Goal: Task Accomplishment & Management: Complete application form

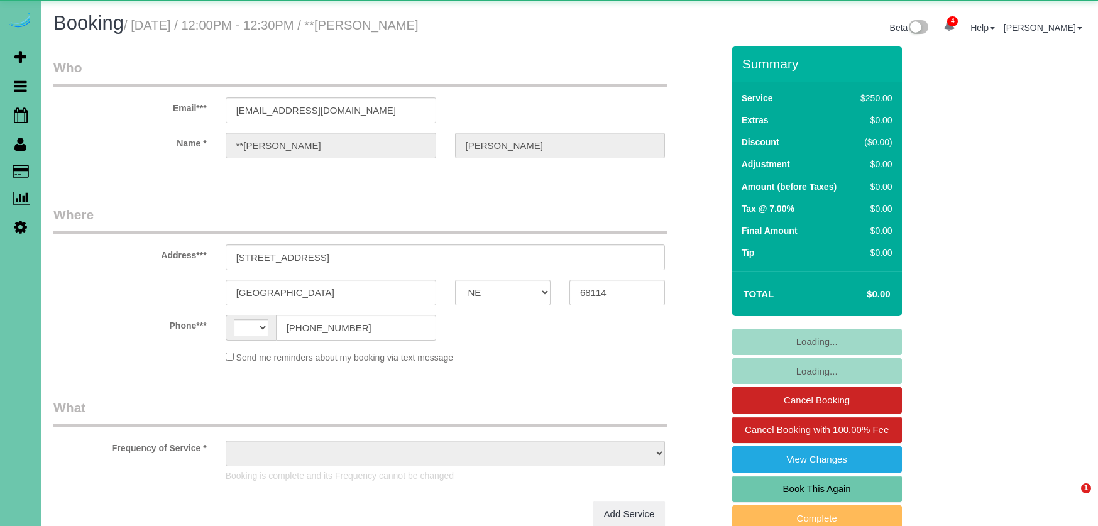
select select "NE"
select select "string:[GEOGRAPHIC_DATA]"
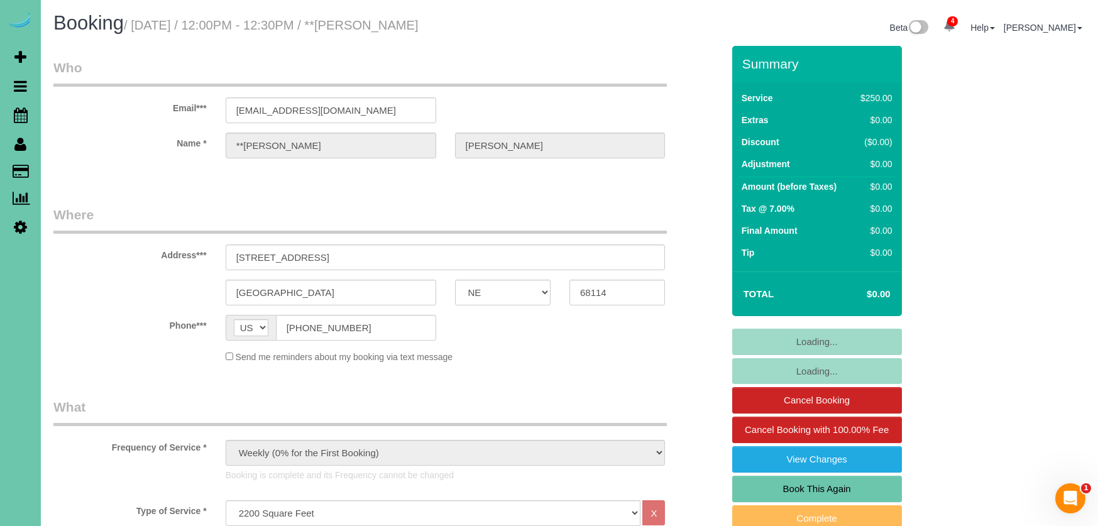
select select "object:697"
click at [840, 480] on link "Book This Again" at bounding box center [817, 489] width 170 height 26
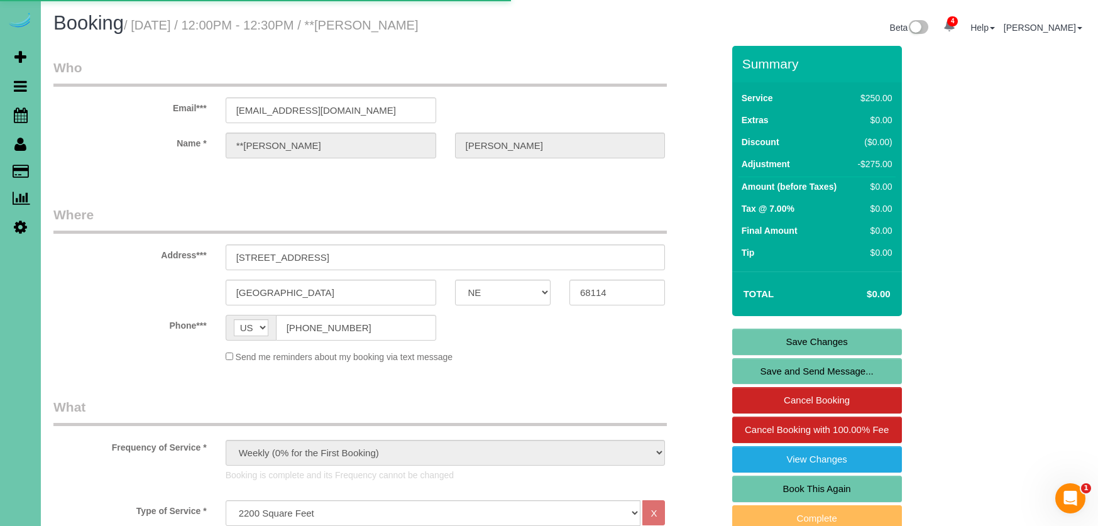
select select "NE"
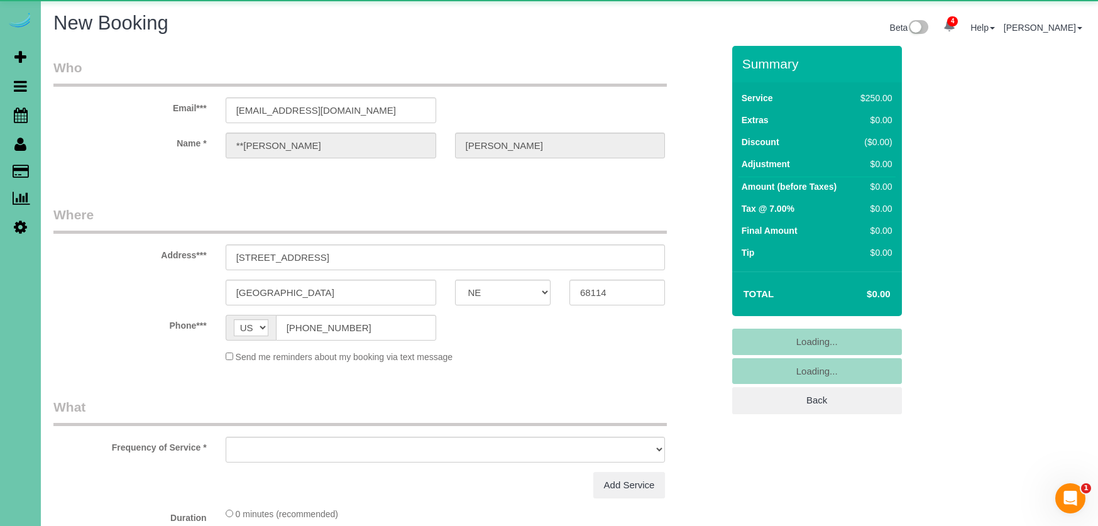
select select "object:1462"
select select "string:fspay"
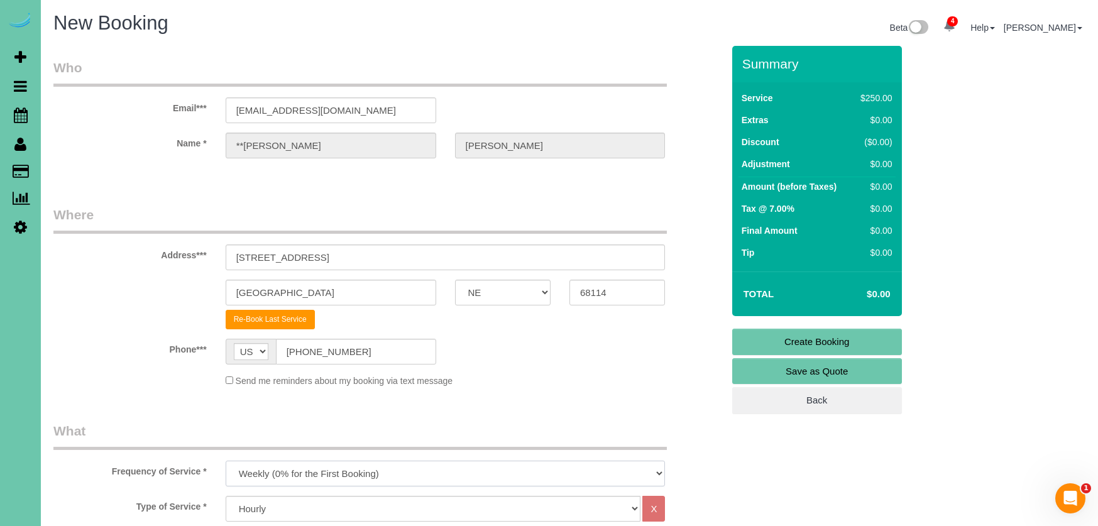
select select "object:1692"
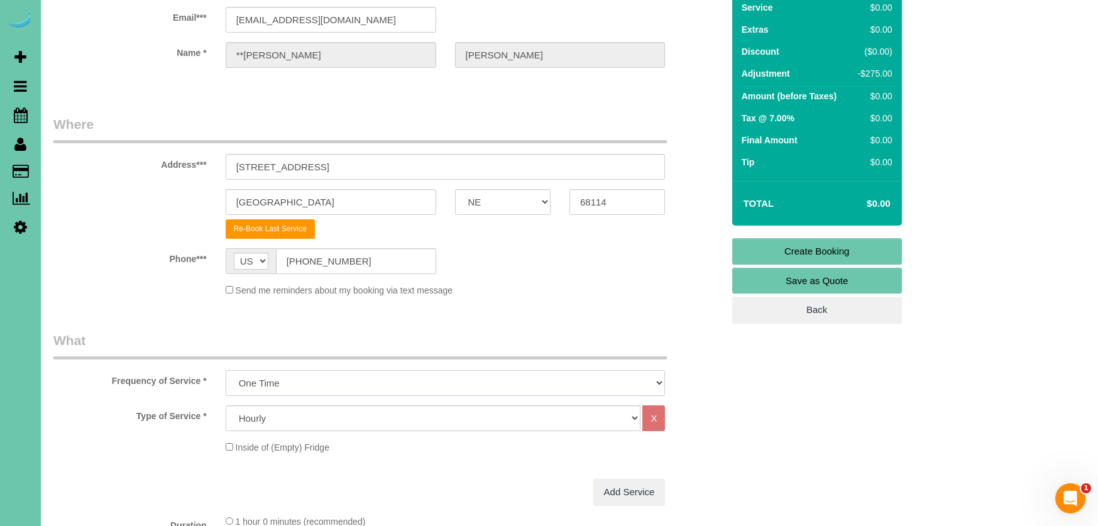
scroll to position [106, 0]
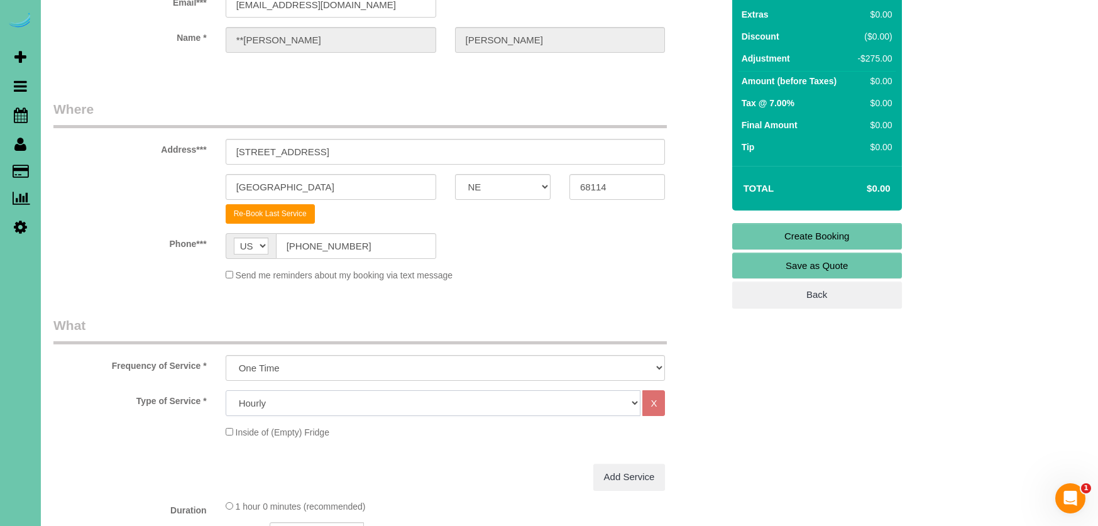
select select "71"
drag, startPoint x: 395, startPoint y: 397, endPoint x: 192, endPoint y: 414, distance: 203.8
click at [193, 414] on div "Type of Service * Hourly 2.5 Hour Custom Clean 3.5 Hour Custom Clean commercial…" at bounding box center [388, 403] width 688 height 26
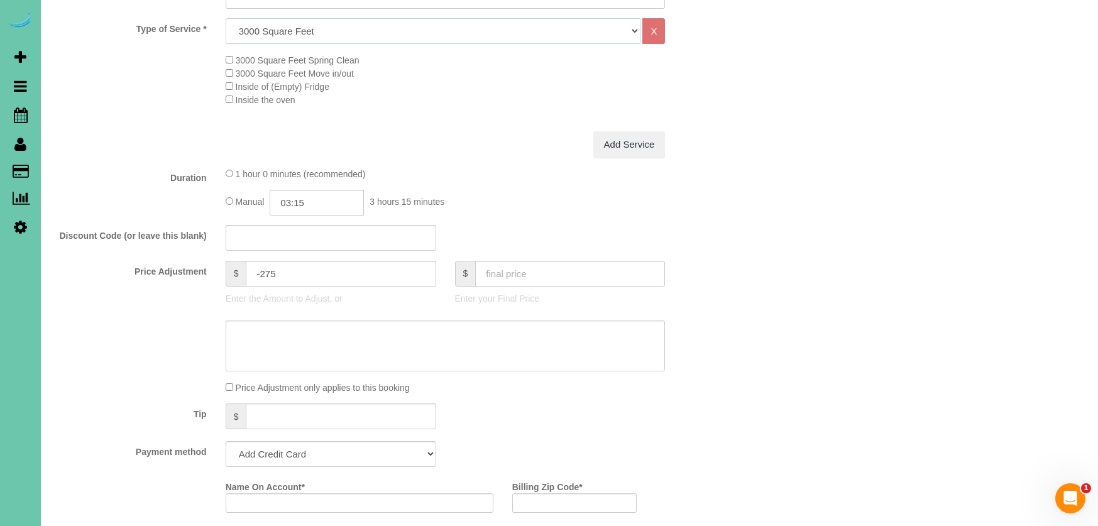
scroll to position [490, 0]
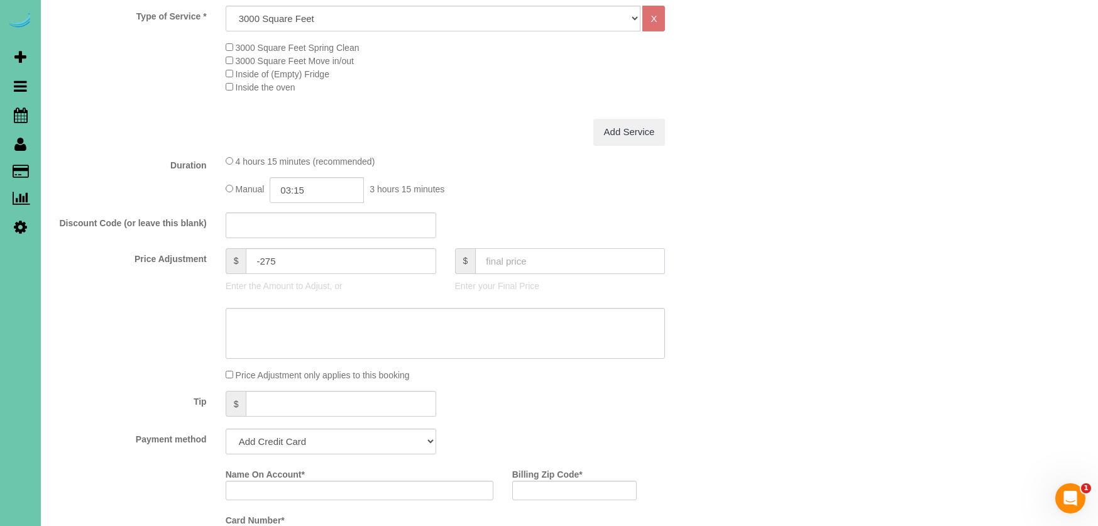
click at [539, 263] on input "text" at bounding box center [570, 261] width 190 height 26
type input "0"
click at [311, 187] on input "03:15" at bounding box center [317, 190] width 94 height 26
type input "-220"
type input "02:00"
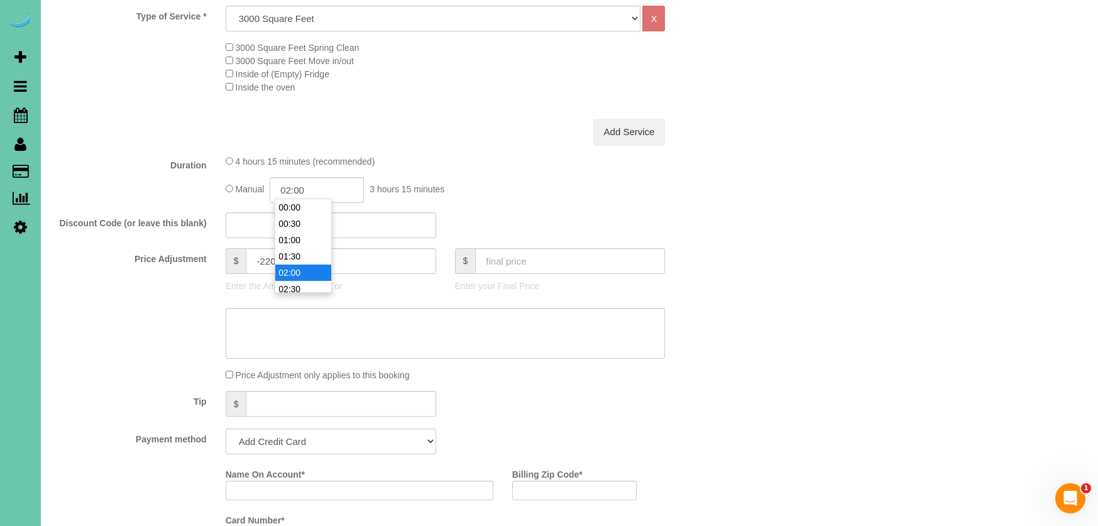
click at [304, 276] on li "02:00" at bounding box center [303, 273] width 56 height 16
drag, startPoint x: 84, startPoint y: 284, endPoint x: 115, endPoint y: 319, distance: 46.8
click at [84, 284] on div "Price Adjustment $ -220 Enter the Amount to Adjust, or $ Enter your Final Price" at bounding box center [388, 273] width 688 height 50
select select "string:check"
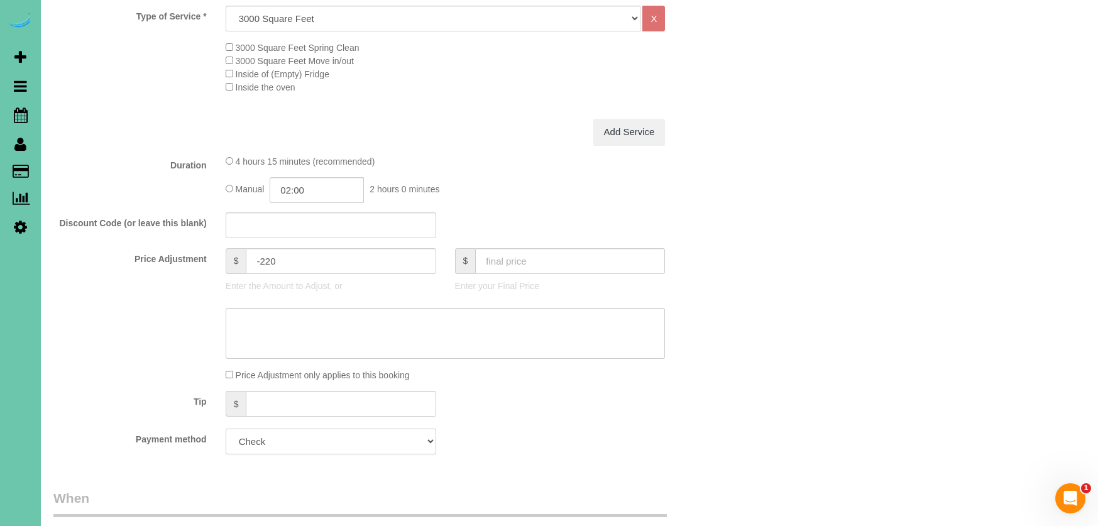
drag, startPoint x: 295, startPoint y: 446, endPoint x: 128, endPoint y: 420, distance: 169.2
click at [130, 420] on fieldset "What Frequency of Service * One Time Weekly (0% for the First Booking) Bi-Weekl…" at bounding box center [388, 197] width 670 height 533
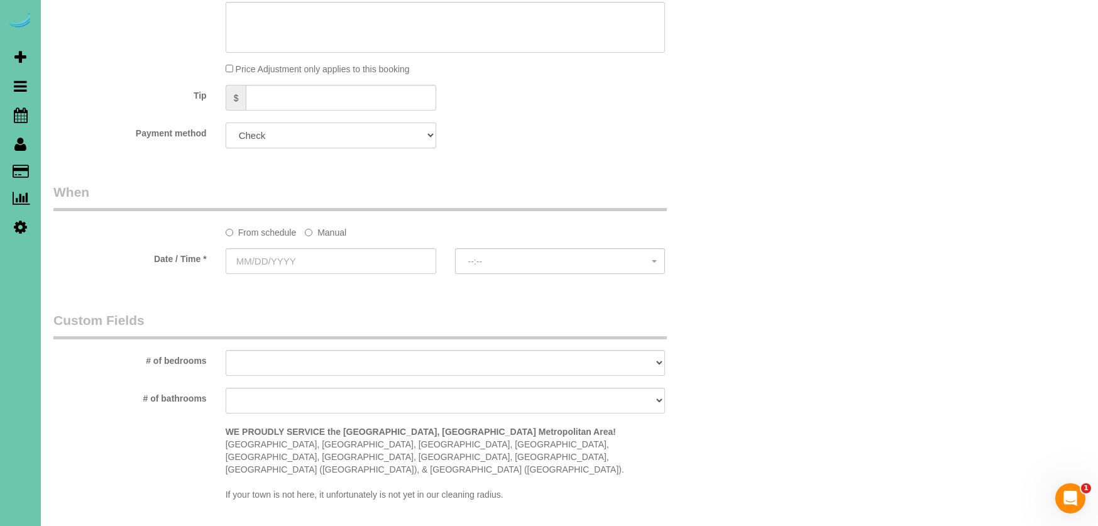
scroll to position [798, 0]
drag, startPoint x: 333, startPoint y: 223, endPoint x: 324, endPoint y: 238, distance: 17.7
click at [333, 223] on label "Manual" at bounding box center [325, 229] width 41 height 17
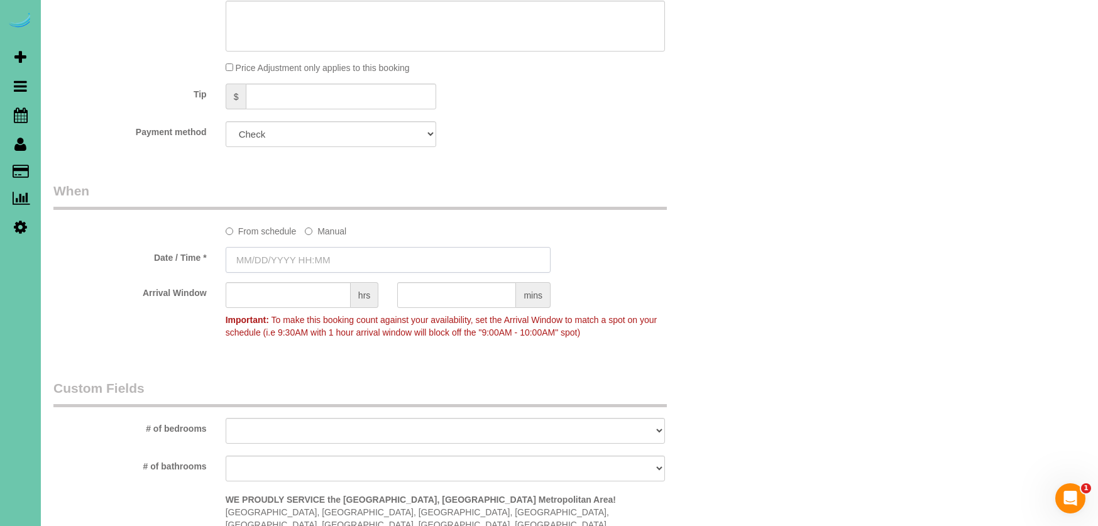
click at [302, 266] on input "text" at bounding box center [388, 260] width 325 height 26
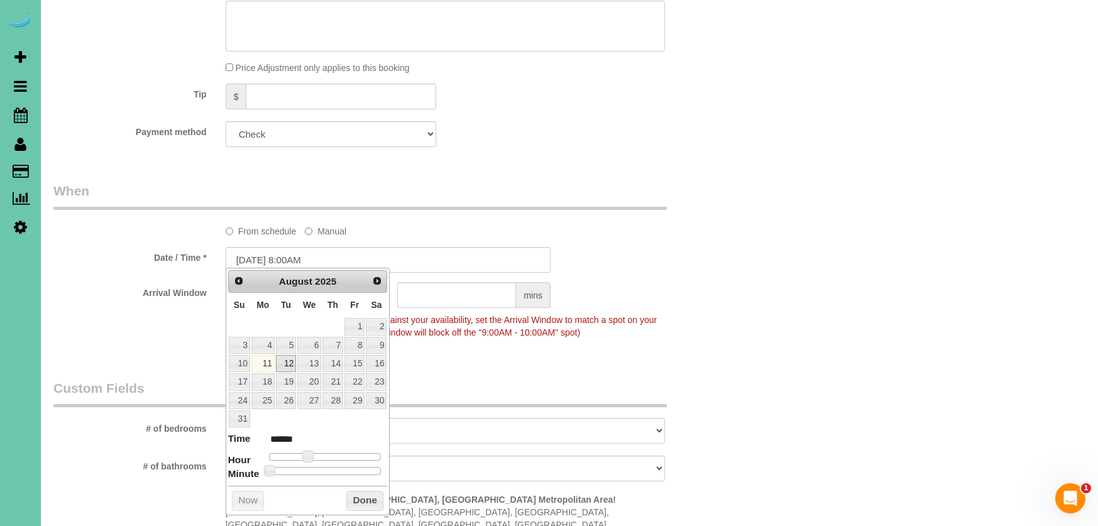
click at [291, 364] on link "12" at bounding box center [286, 363] width 20 height 17
type input "08/12/2025 9:00AM"
type input "******"
type input "08/12/2025 10:00AM"
type input "*******"
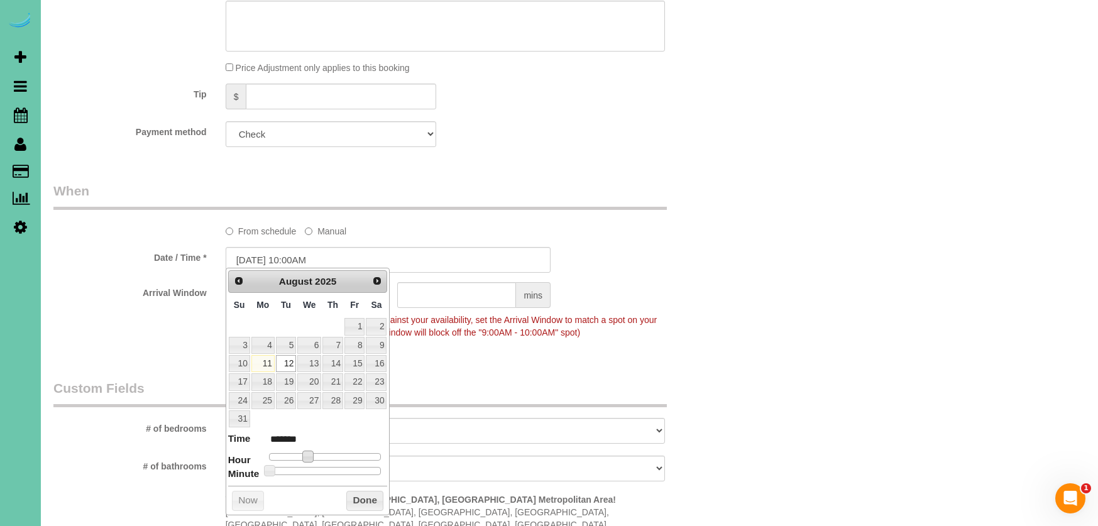
type input "08/12/2025 11:00AM"
type input "*******"
type input "08/12/2025 12:00PM"
type input "*******"
type input "08/12/2025 1:00PM"
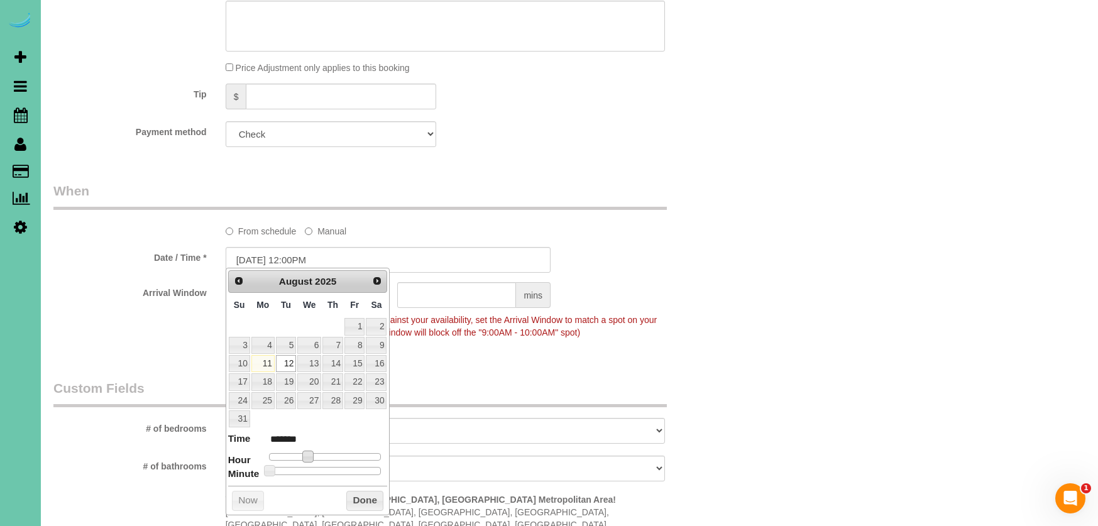
type input "******"
type input "08/12/2025 2:00PM"
type input "******"
drag, startPoint x: 326, startPoint y: 454, endPoint x: 381, endPoint y: 405, distance: 73.5
click at [338, 455] on span at bounding box center [336, 456] width 11 height 11
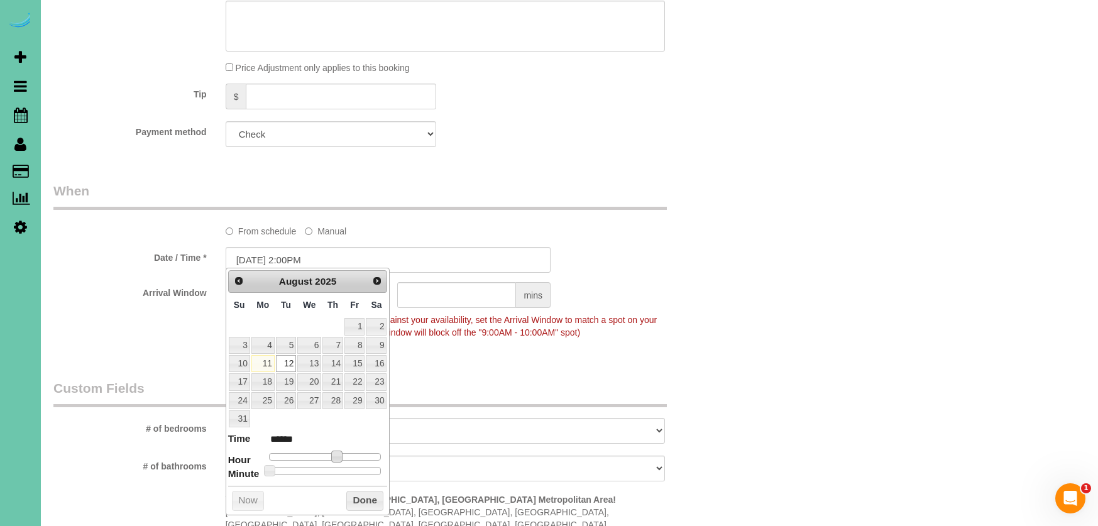
drag, startPoint x: 453, startPoint y: 349, endPoint x: 414, endPoint y: 338, distance: 40.6
click at [448, 348] on div "Who Email*** msmith68114@me.com Name * **Mary Smith Where Address*** 1476 N 96t…" at bounding box center [388, 120] width 688 height 1744
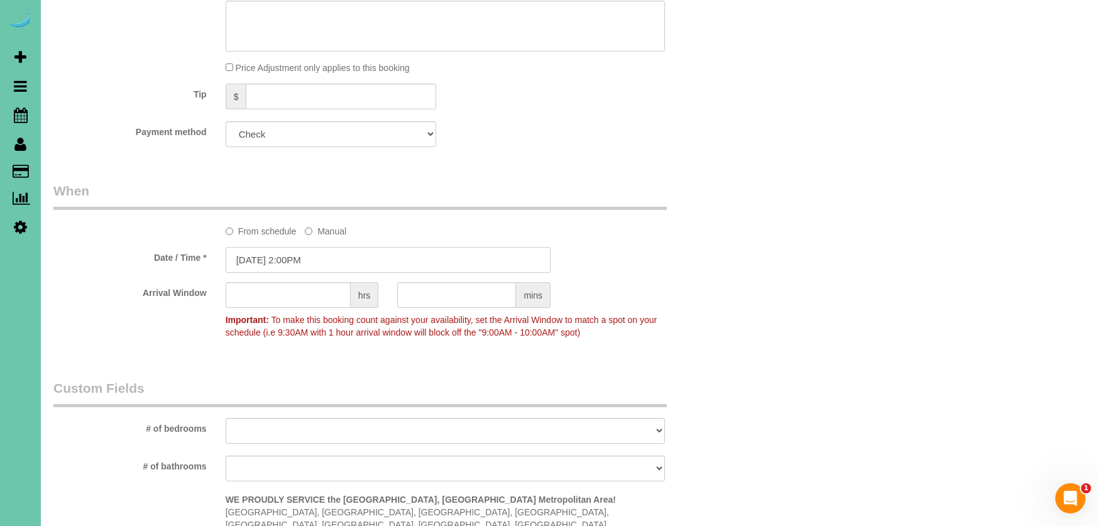
click at [301, 255] on input "08/12/2025 2:00PM" at bounding box center [388, 260] width 325 height 26
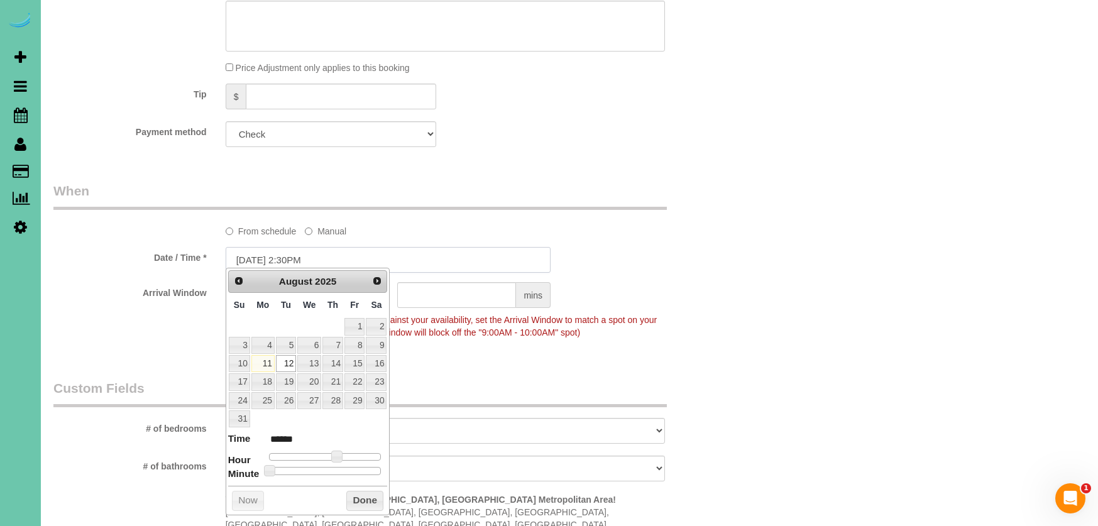
type input "08/12/2025 2:30PM"
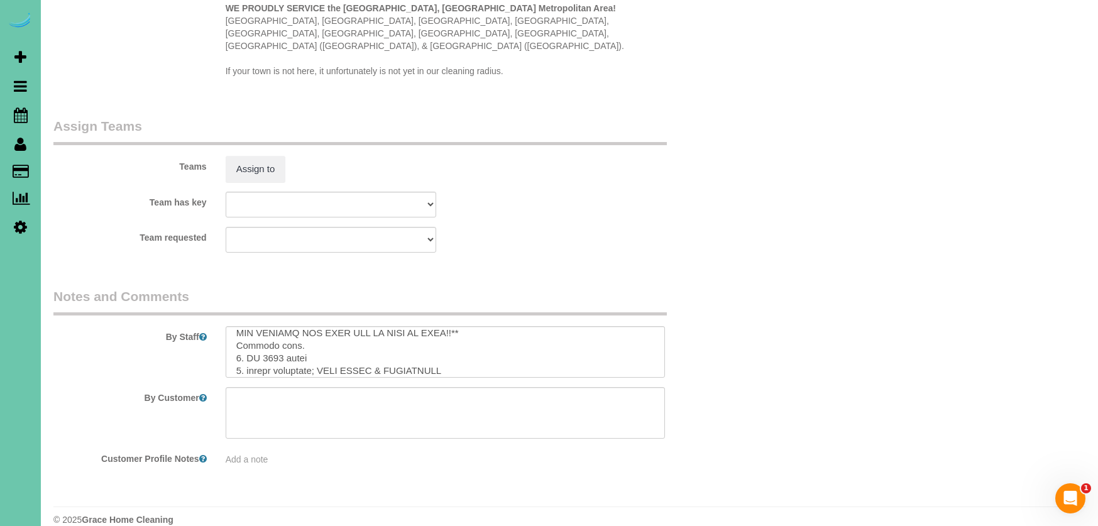
scroll to position [33, 0]
drag, startPoint x: 449, startPoint y: 338, endPoint x: 322, endPoint y: 331, distance: 127.2
click at [322, 331] on textarea at bounding box center [446, 352] width 440 height 52
type textarea "**DO NOT PUT THE RUG IN BY THE FRONT DOOR DOWN UNLESS THE FLOOR IS DRY!! CLIENT…"
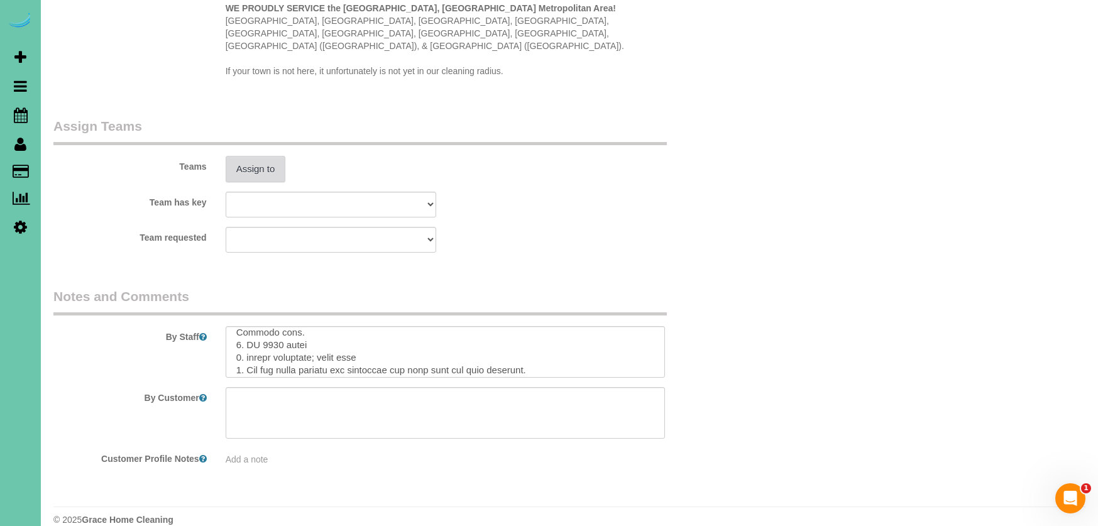
click at [277, 160] on button "Assign to" at bounding box center [256, 169] width 60 height 26
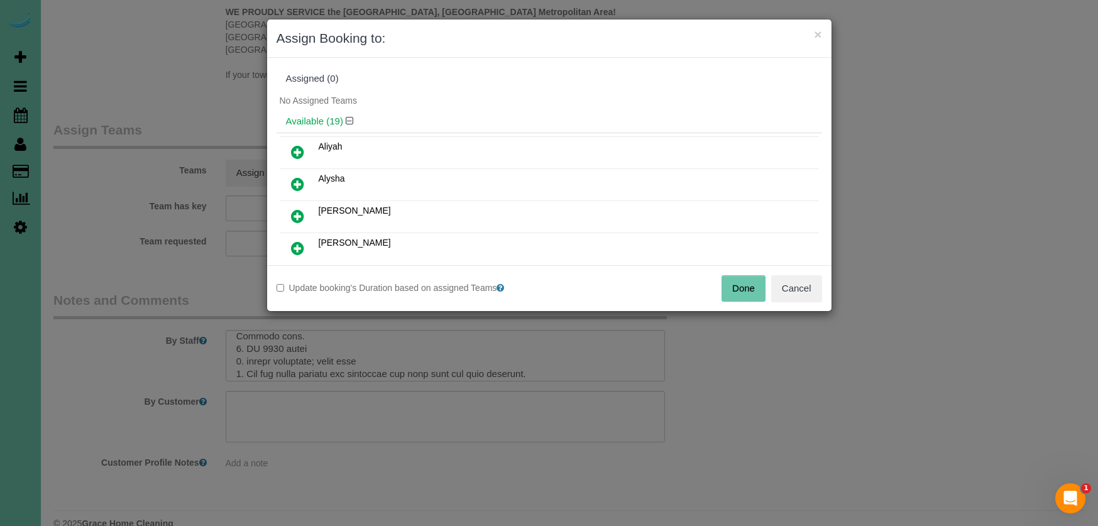
click at [294, 249] on icon at bounding box center [297, 248] width 13 height 15
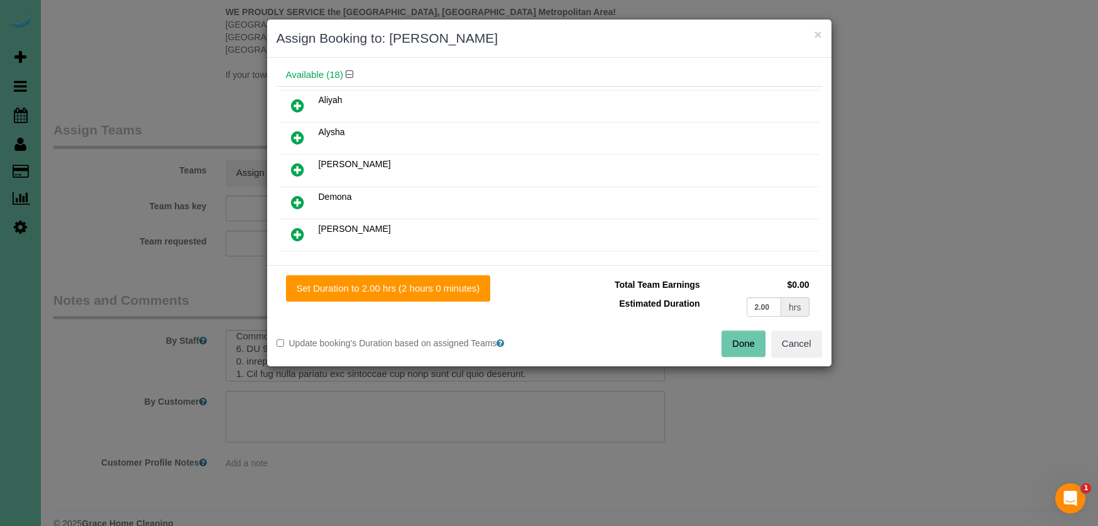
scroll to position [75, 0]
drag, startPoint x: 299, startPoint y: 230, endPoint x: 380, endPoint y: 284, distance: 96.9
click at [301, 231] on icon at bounding box center [297, 235] width 13 height 15
drag, startPoint x: 411, startPoint y: 302, endPoint x: 427, endPoint y: 303, distance: 15.7
click at [417, 304] on div "Set Duration to 2.00 hrs (2 hours 0 minutes) Total Team Earnings $0.00 Estimate…" at bounding box center [549, 315] width 565 height 101
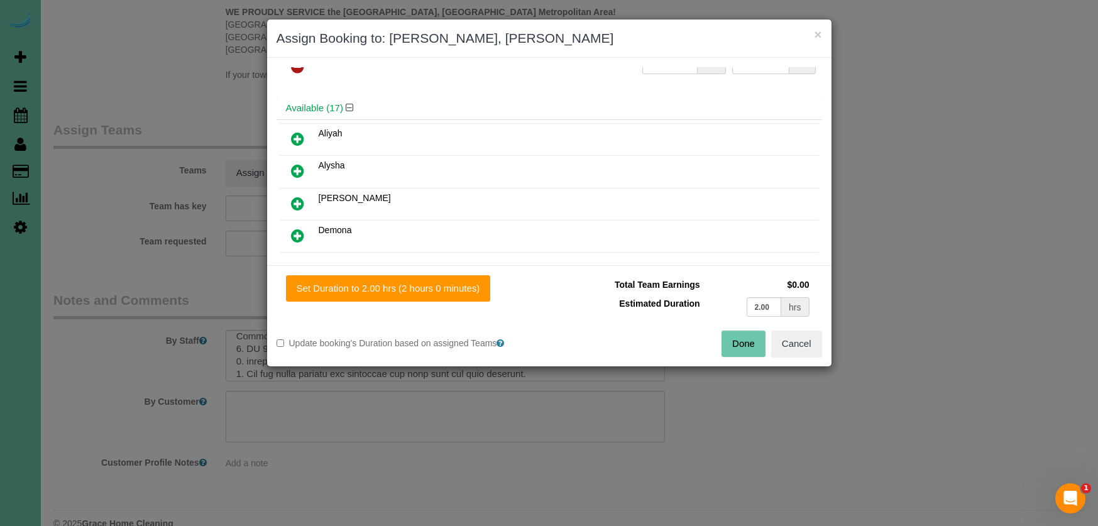
drag, startPoint x: 461, startPoint y: 288, endPoint x: 510, endPoint y: 299, distance: 50.8
click at [472, 292] on button "Set Duration to 2.00 hrs (2 hours 0 minutes)" at bounding box center [388, 288] width 205 height 26
type input "2.00"
drag, startPoint x: 746, startPoint y: 343, endPoint x: 740, endPoint y: 339, distance: 7.7
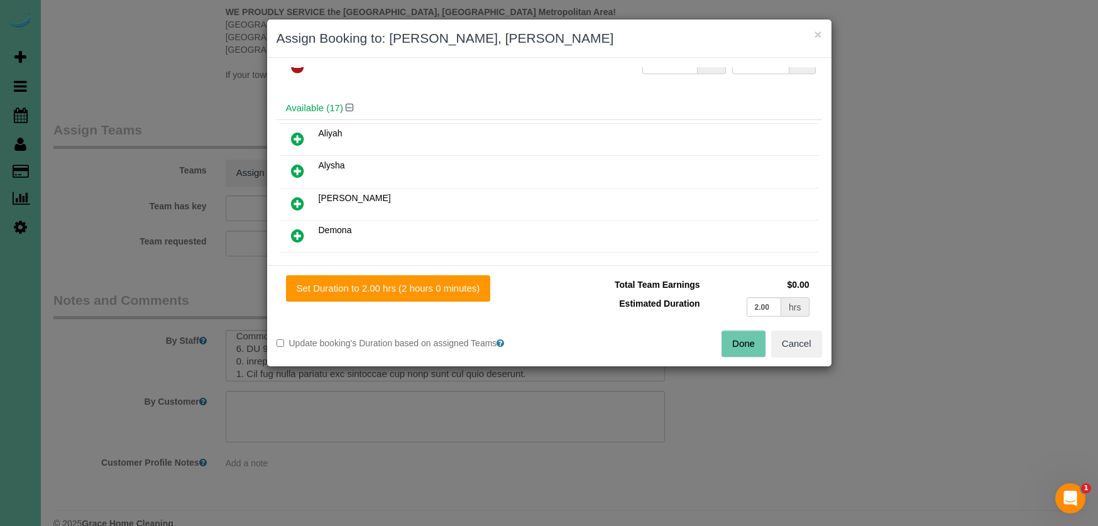
click at [746, 343] on button "Done" at bounding box center [744, 344] width 44 height 26
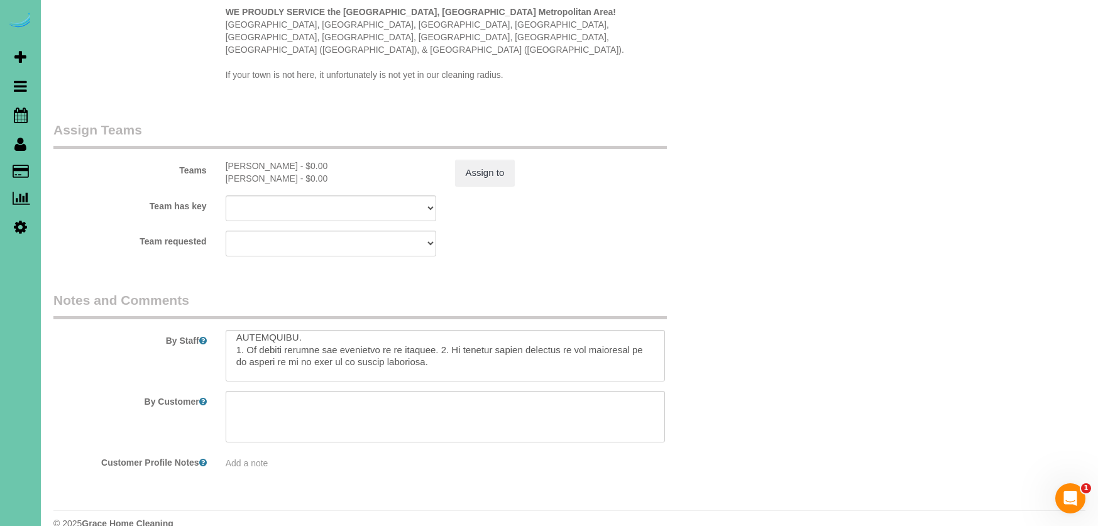
scroll to position [356, 0]
drag, startPoint x: 280, startPoint y: 352, endPoint x: 251, endPoint y: 350, distance: 29.0
click at [252, 350] on textarea at bounding box center [446, 356] width 440 height 52
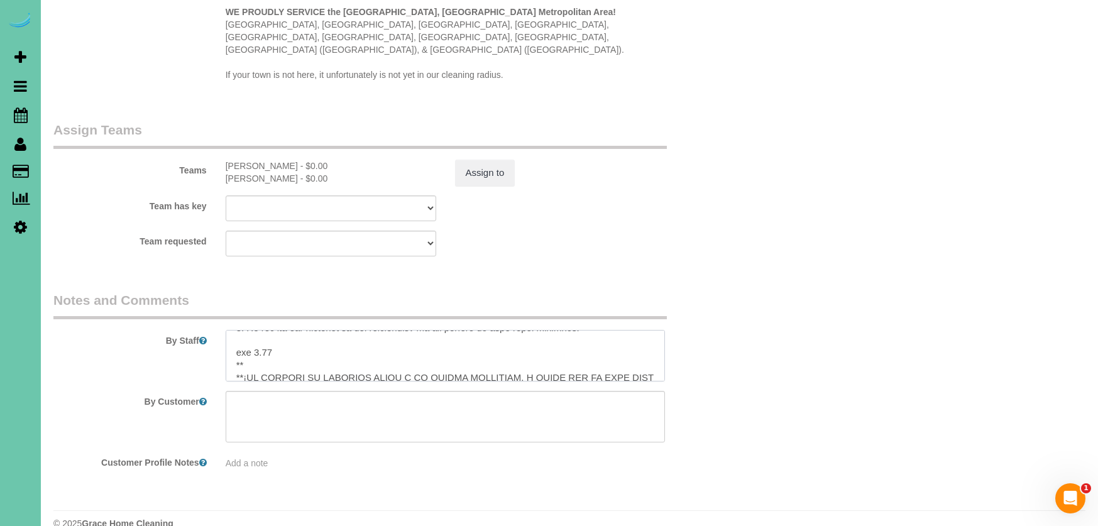
scroll to position [172, 0]
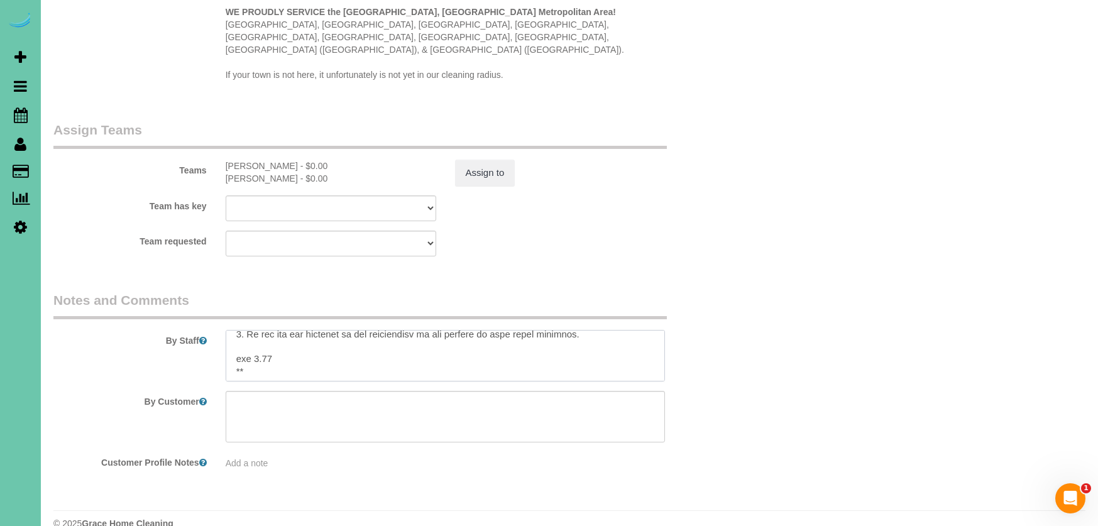
drag, startPoint x: 267, startPoint y: 331, endPoint x: 253, endPoint y: 331, distance: 14.5
click at [253, 331] on textarea at bounding box center [446, 356] width 440 height 52
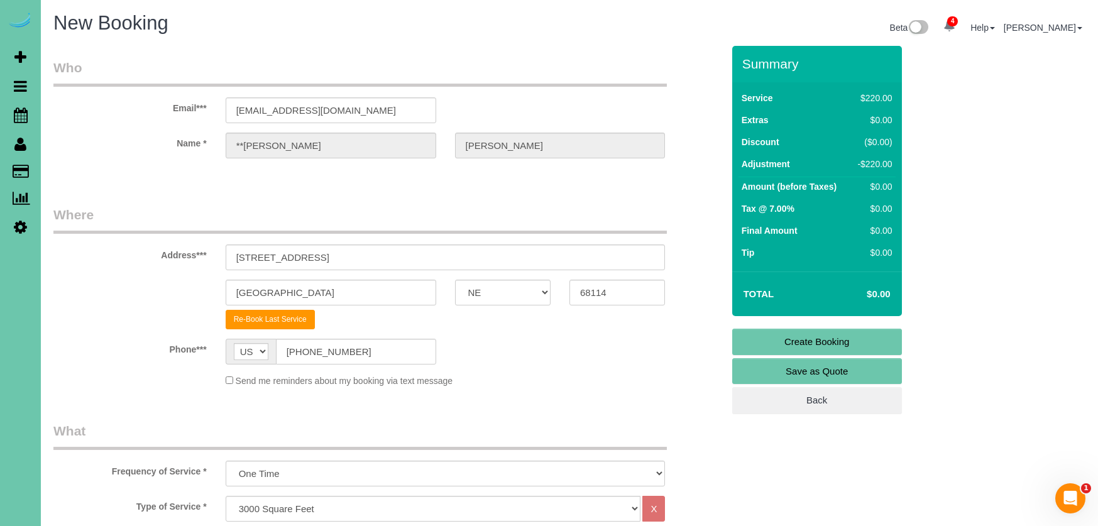
scroll to position [0, 0]
type textarea "**DO NOT PUT THE RUG IN BY THE FRONT DOOR DOWN UNLESS THE FLOOR IS DRY!! CLIENT…"
click at [785, 340] on link "Create Booking" at bounding box center [817, 342] width 170 height 26
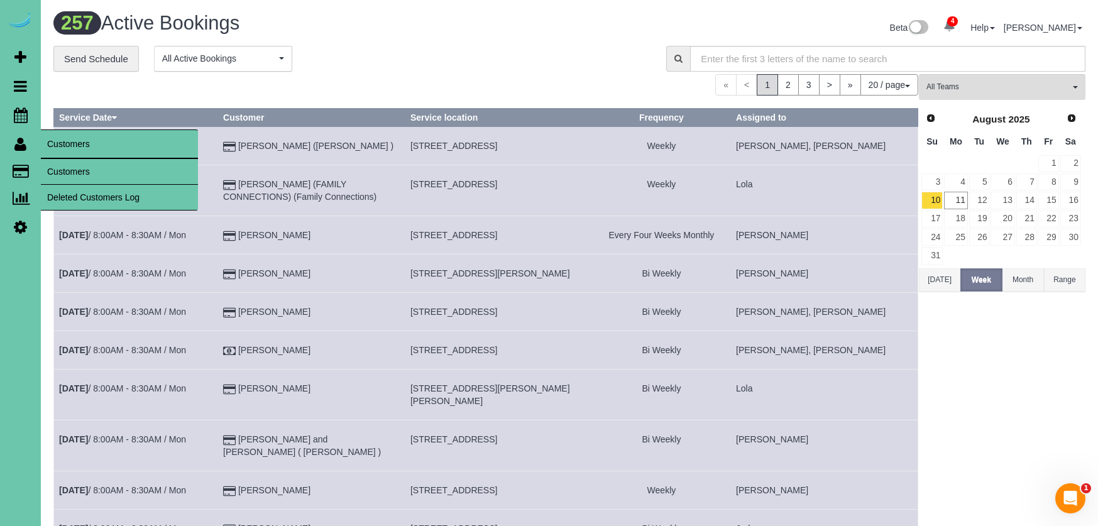
click at [89, 175] on link "Customers" at bounding box center [119, 171] width 157 height 25
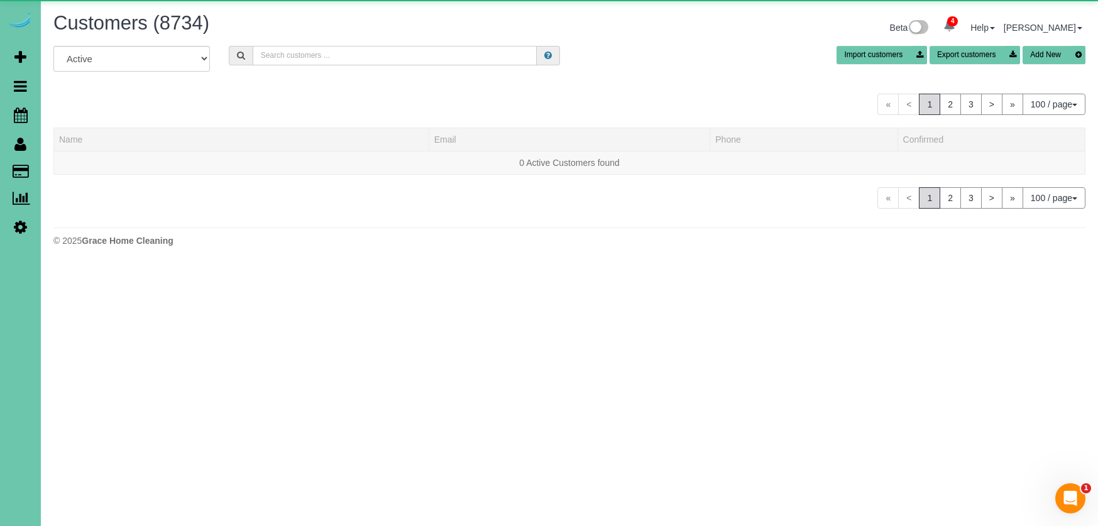
click at [358, 55] on input "text" at bounding box center [395, 55] width 284 height 19
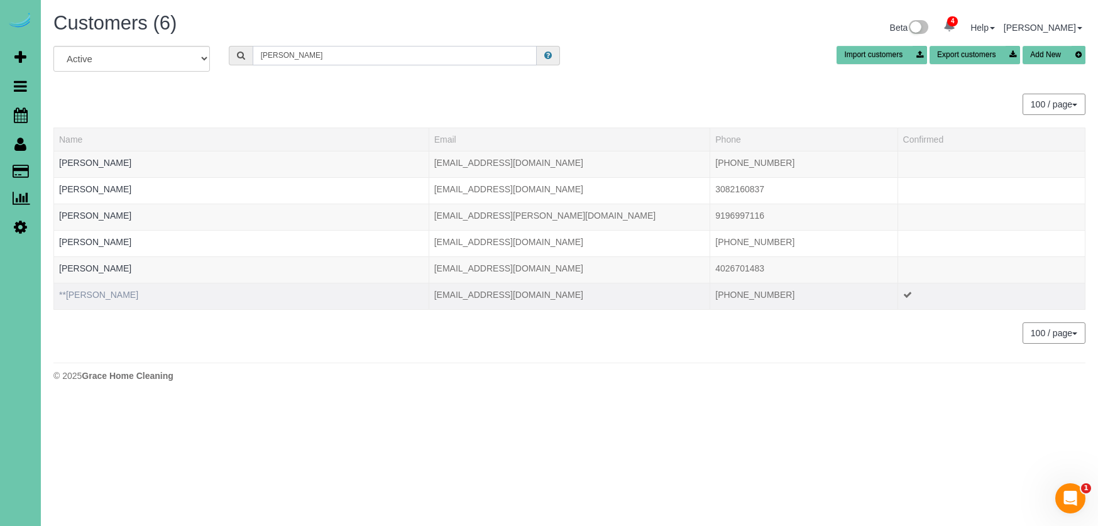
type input "Emily s"
click at [106, 292] on link "**Emily Smith" at bounding box center [98, 295] width 79 height 10
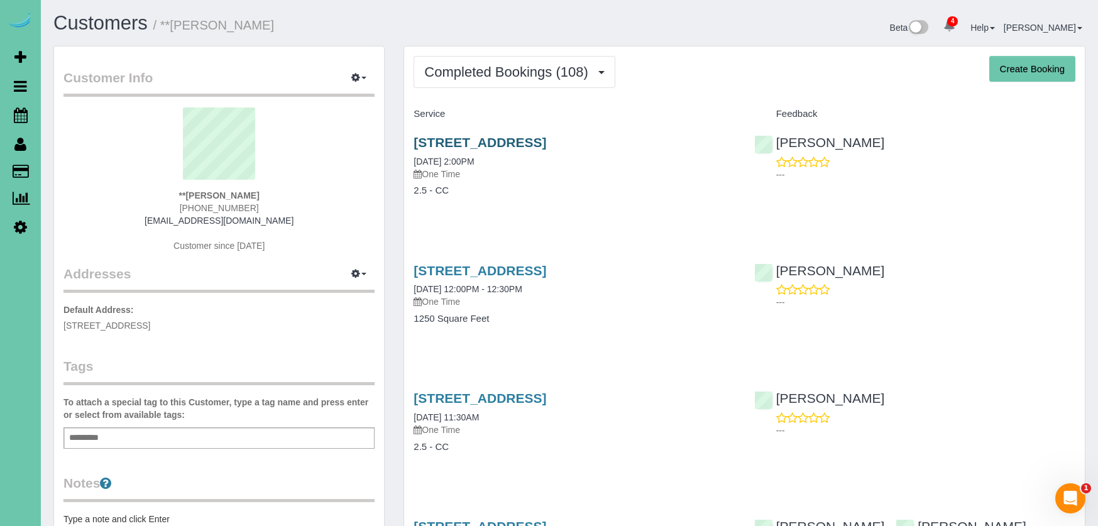
click at [487, 143] on link "2032 N 65th Street, Omaha, NE 68104" at bounding box center [480, 142] width 133 height 14
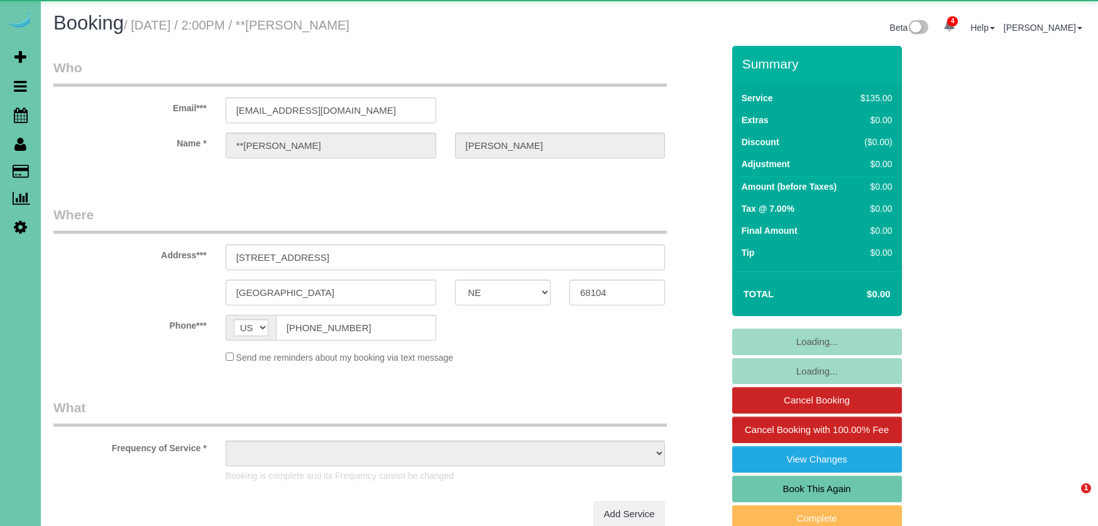
select select "NE"
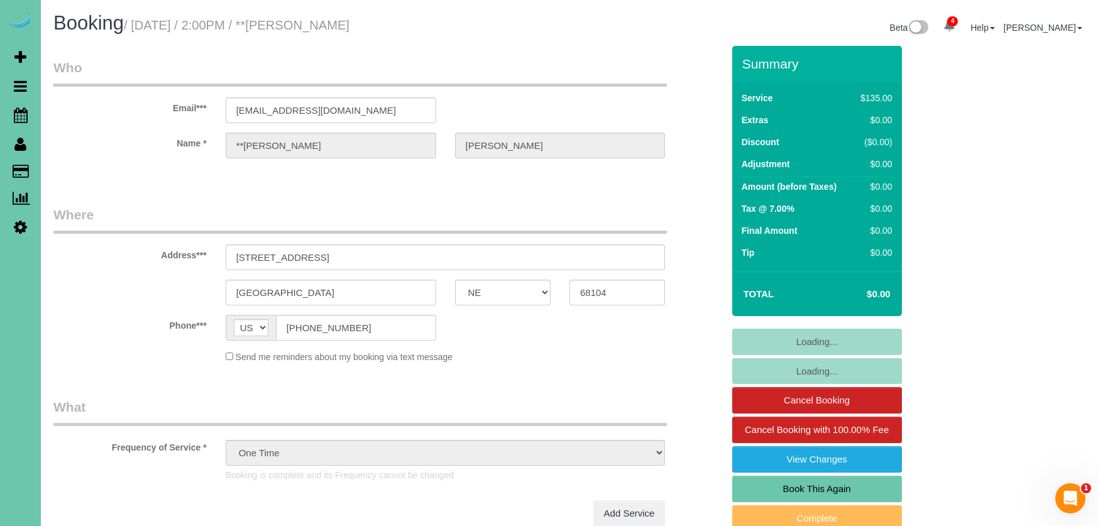
select select "object:652"
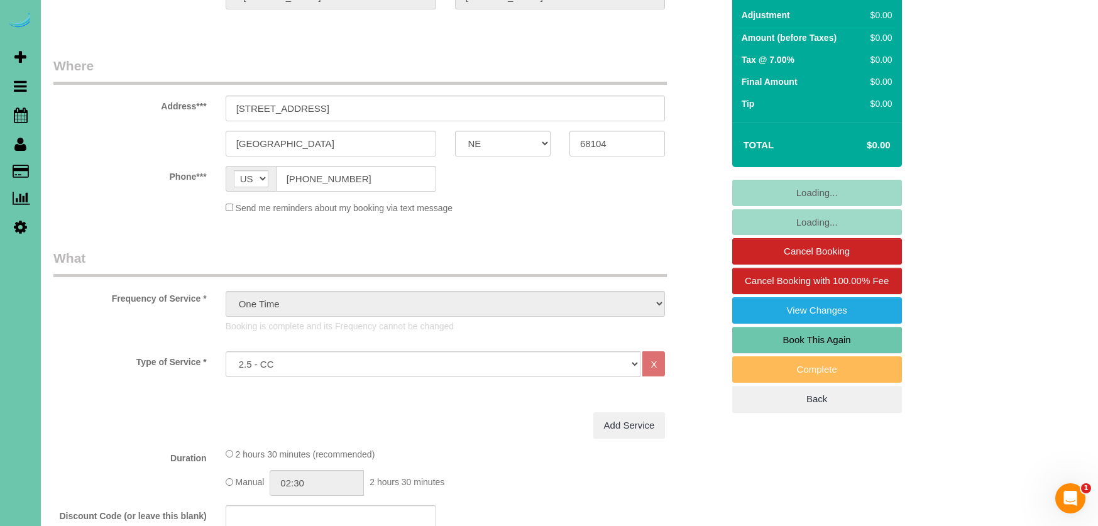
scroll to position [135, 0]
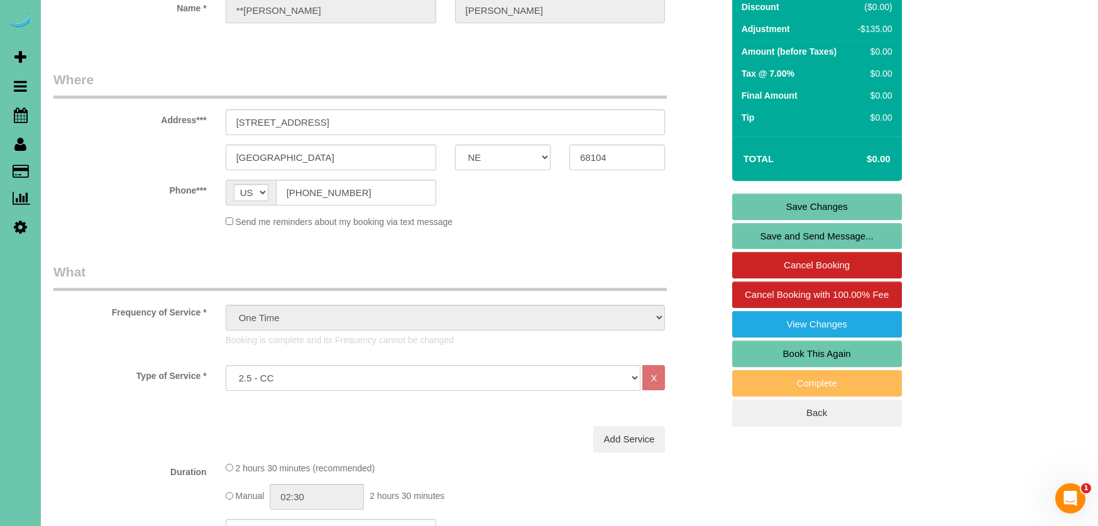
drag, startPoint x: 822, startPoint y: 354, endPoint x: 813, endPoint y: 354, distance: 8.8
click at [822, 354] on link "Book This Again" at bounding box center [817, 354] width 170 height 26
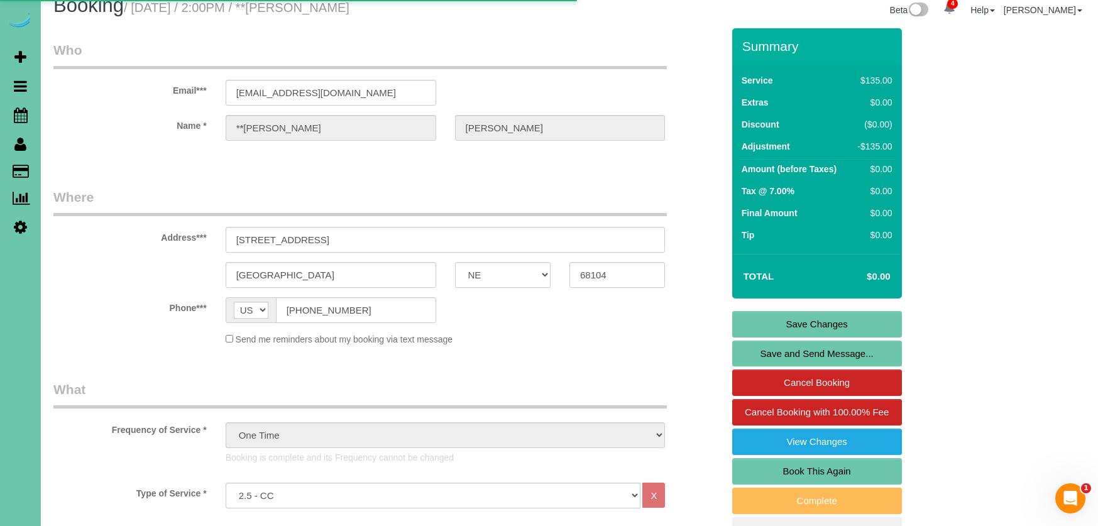
select select "NE"
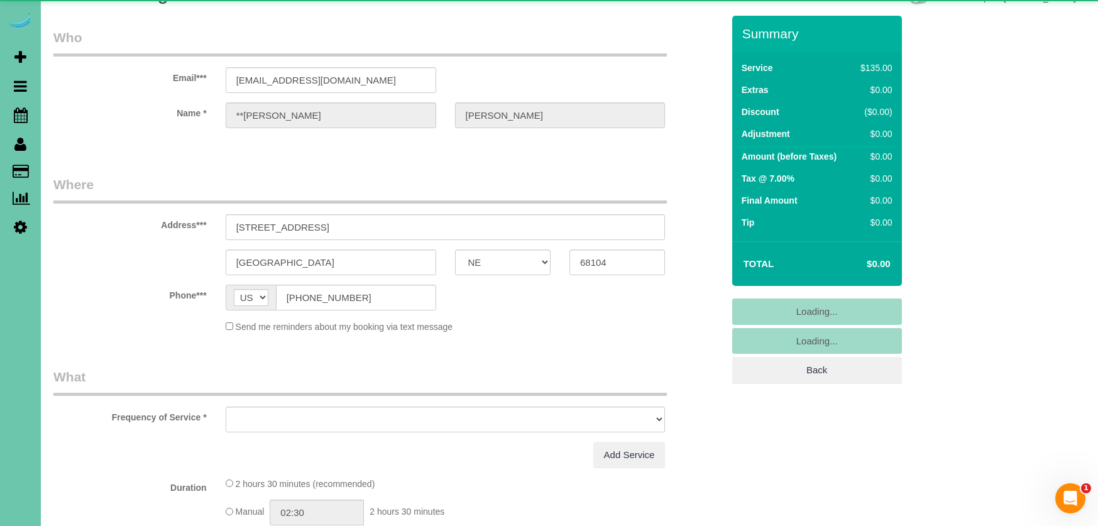
select select "string:fspay"
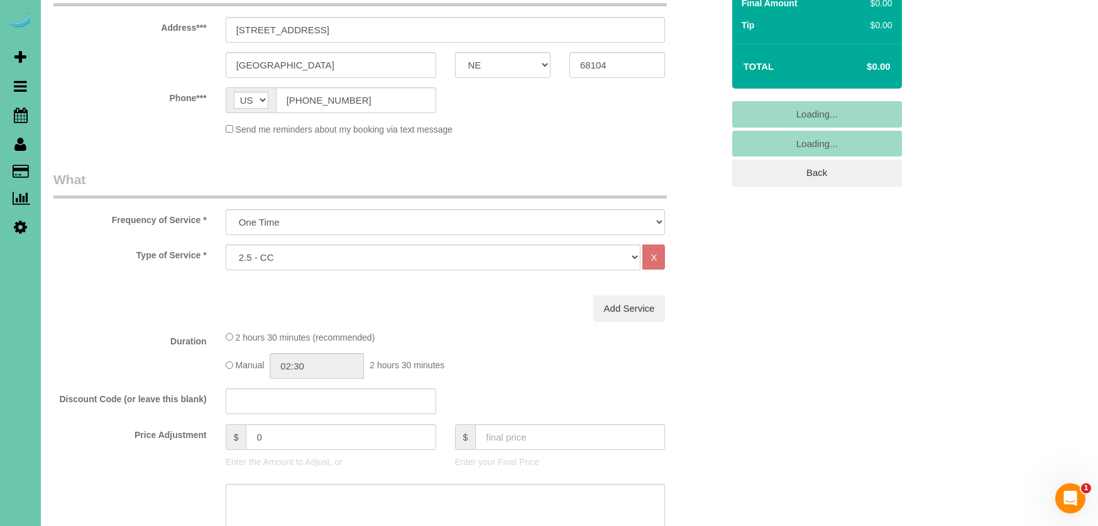
select select "object:1667"
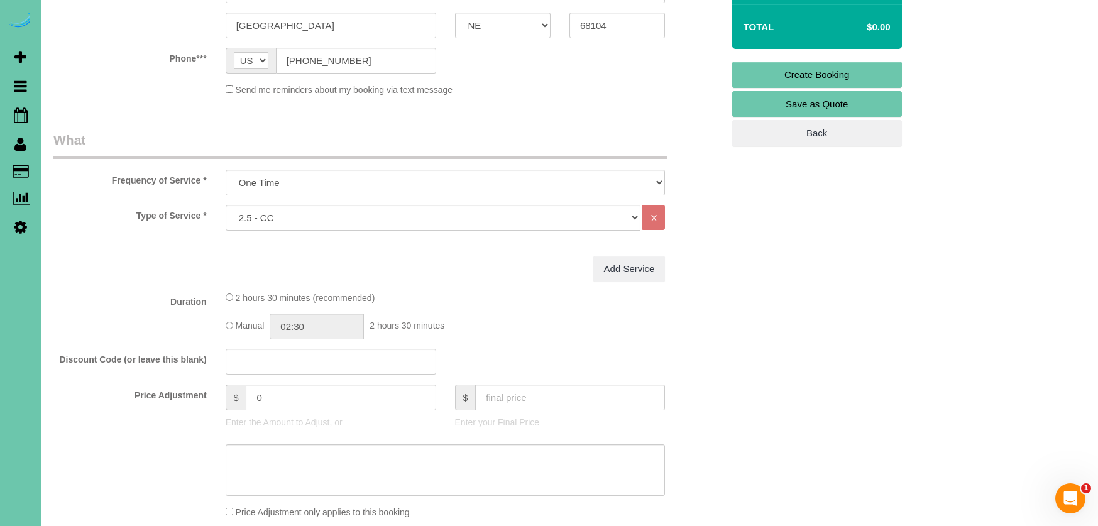
scroll to position [277, 0]
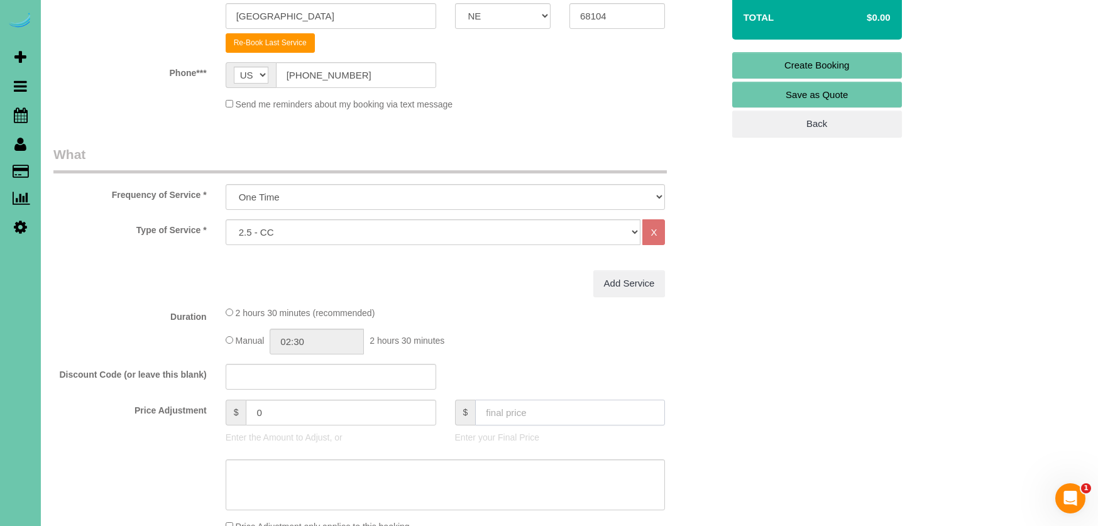
click at [519, 406] on input "text" at bounding box center [570, 413] width 190 height 26
type input "0"
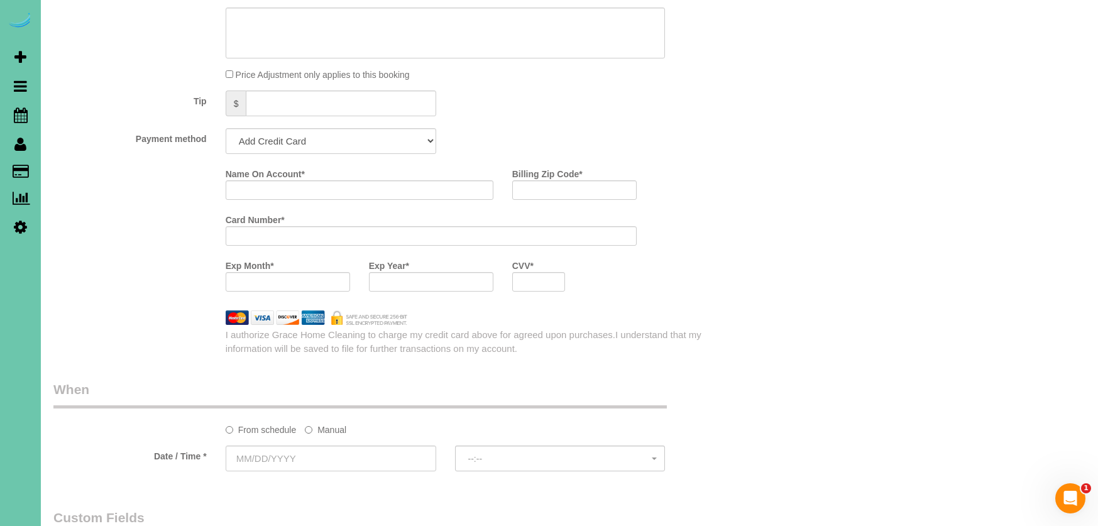
scroll to position [730, 0]
type input "-135"
select select "string:check"
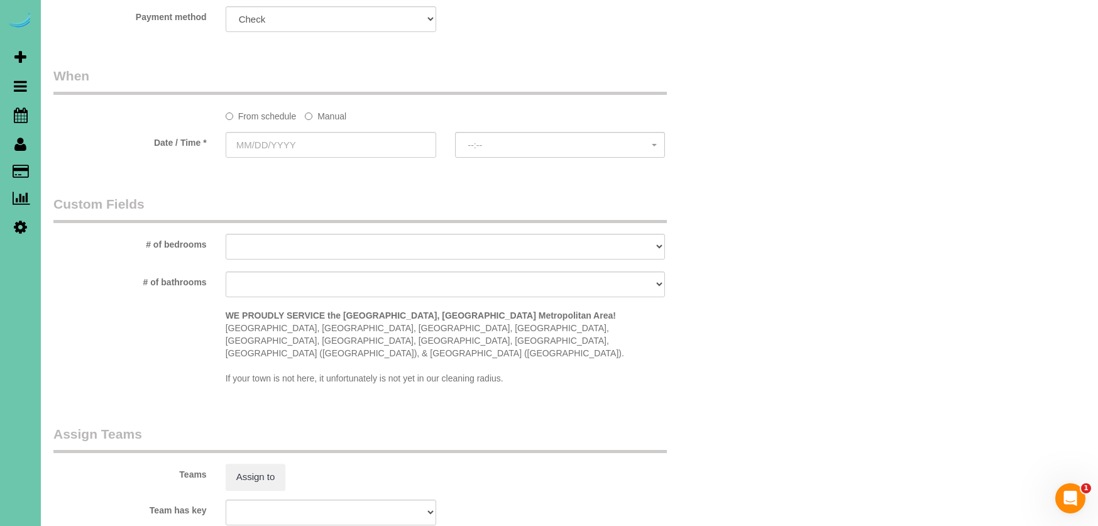
click at [326, 121] on sui-booking-spot "From schedule Manual Date / Time * --:-- --:--" at bounding box center [388, 114] width 670 height 94
click at [330, 116] on label "Manual" at bounding box center [325, 116] width 41 height 17
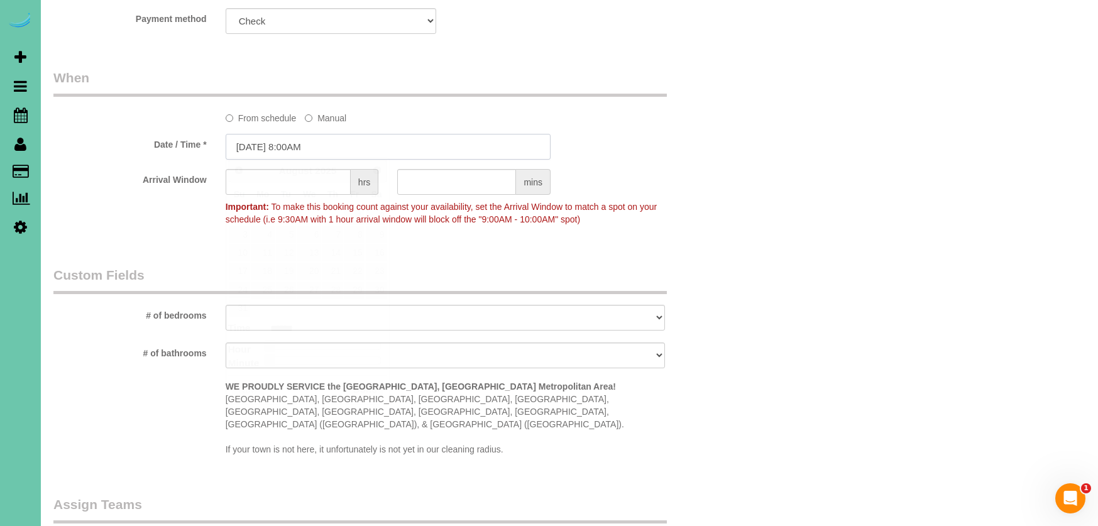
drag, startPoint x: 316, startPoint y: 149, endPoint x: 301, endPoint y: 150, distance: 14.5
click at [315, 149] on input "08/11/2025 8:00AM" at bounding box center [388, 147] width 325 height 26
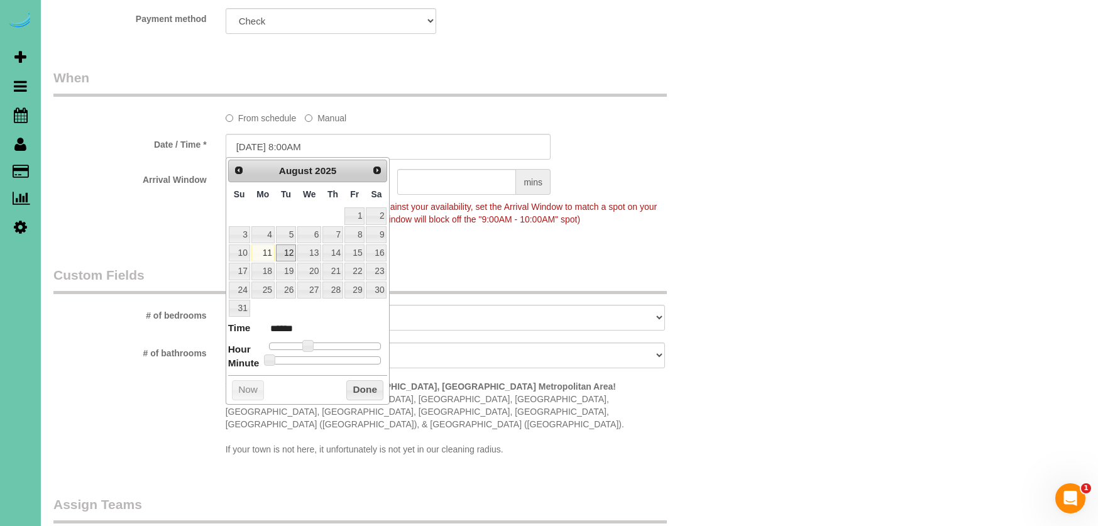
click at [290, 250] on link "12" at bounding box center [286, 253] width 20 height 17
type input "08/12/2025 9:00AM"
type input "******"
type input "08/12/2025 10:00AM"
type input "*******"
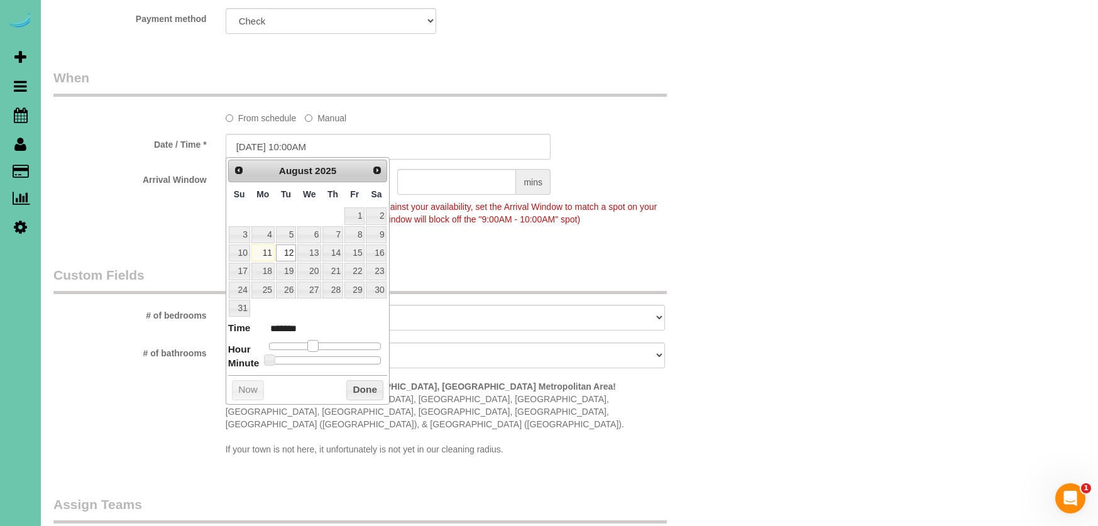
type input "08/12/2025 11:00AM"
type input "*******"
type input "08/12/2025 12:00PM"
type input "*******"
type input "08/12/2025 1:00PM"
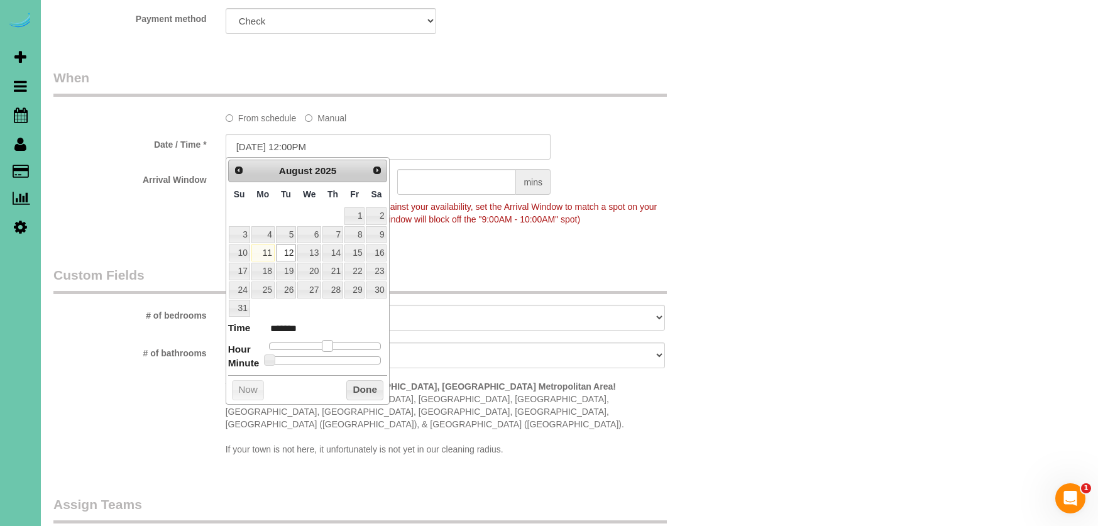
type input "******"
type input "08/12/2025 2:00PM"
type input "******"
drag, startPoint x: 309, startPoint y: 339, endPoint x: 343, endPoint y: 350, distance: 36.2
click at [338, 340] on span at bounding box center [336, 345] width 11 height 11
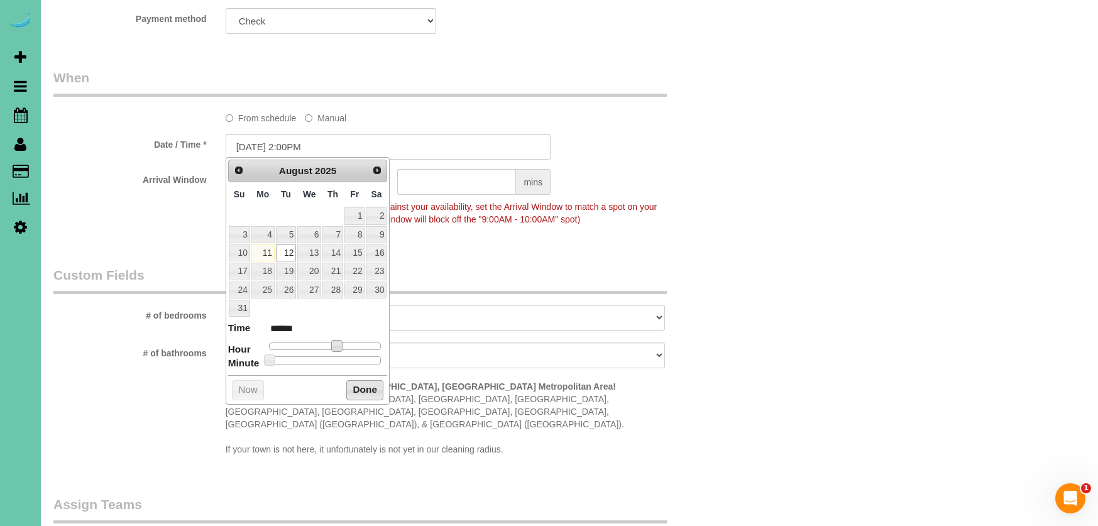
click at [363, 380] on button "Done" at bounding box center [364, 390] width 37 height 20
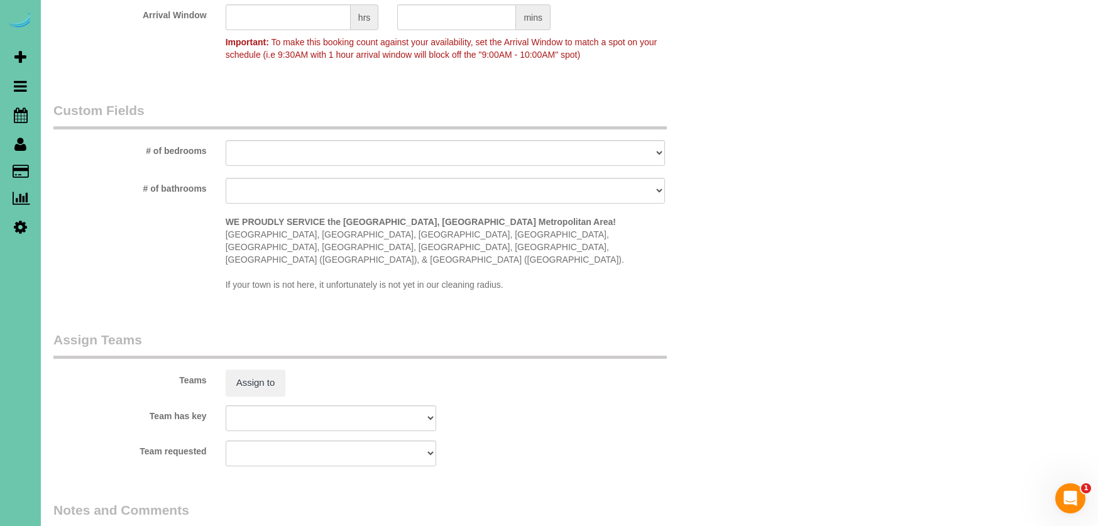
scroll to position [1015, 0]
select select "number:35"
select select "number:41"
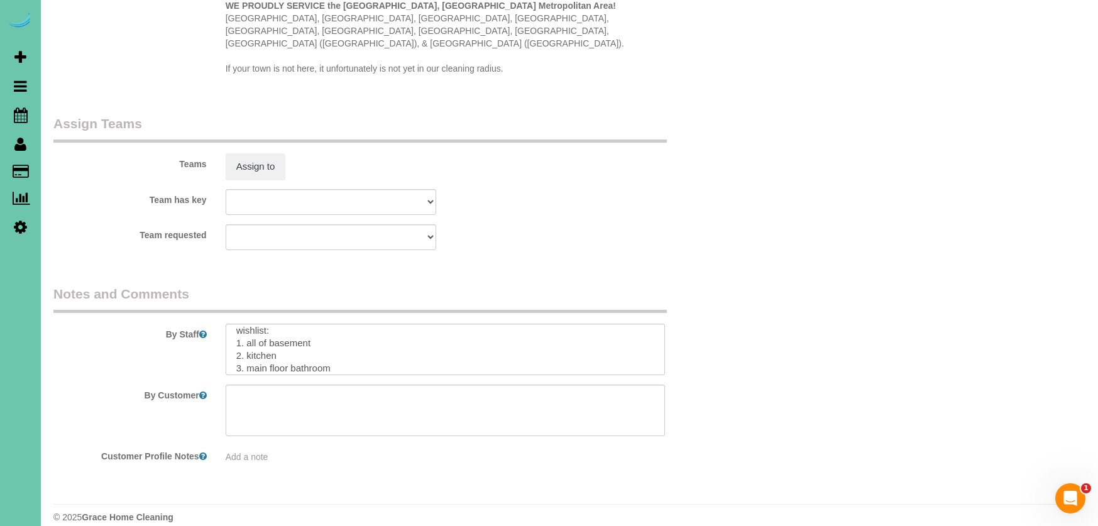
scroll to position [182, 0]
drag, startPoint x: 304, startPoint y: 345, endPoint x: 248, endPoint y: 342, distance: 56.6
click at [248, 342] on textarea at bounding box center [446, 350] width 440 height 52
drag, startPoint x: 324, startPoint y: 349, endPoint x: 248, endPoint y: 348, distance: 75.4
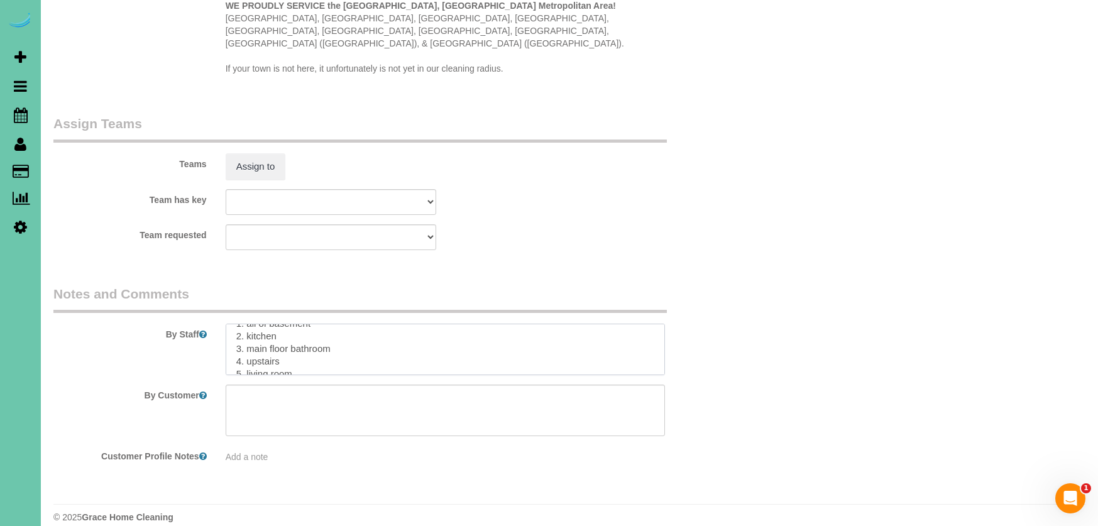
click at [248, 348] on textarea at bounding box center [446, 350] width 440 height 52
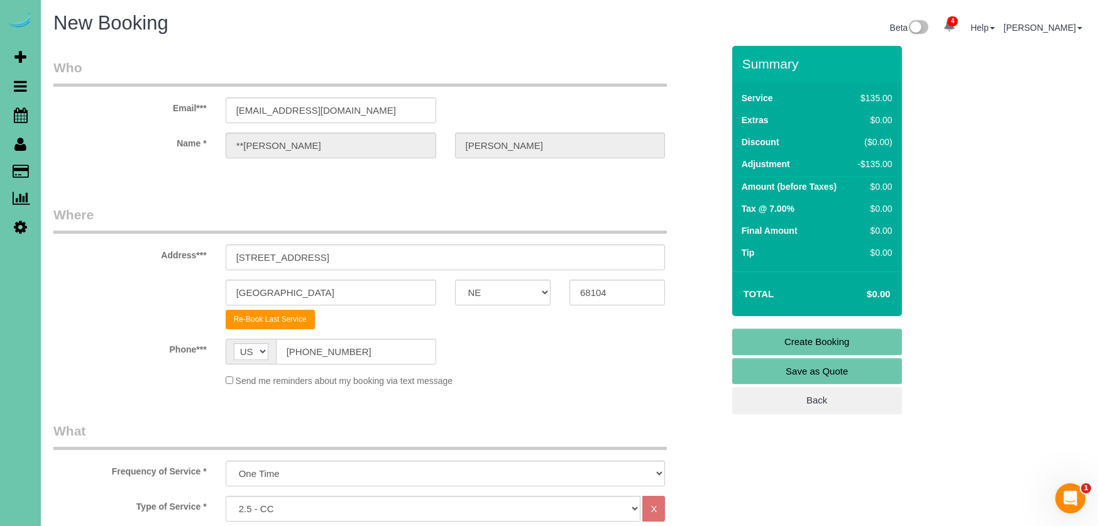
scroll to position [0, 0]
type textarea "1. credit 2. Lockbox in mailbox; code 1921. To unlock and open door, turn the k…"
click at [746, 336] on link "Create Booking" at bounding box center [817, 342] width 170 height 26
